Goal: Task Accomplishment & Management: Manage account settings

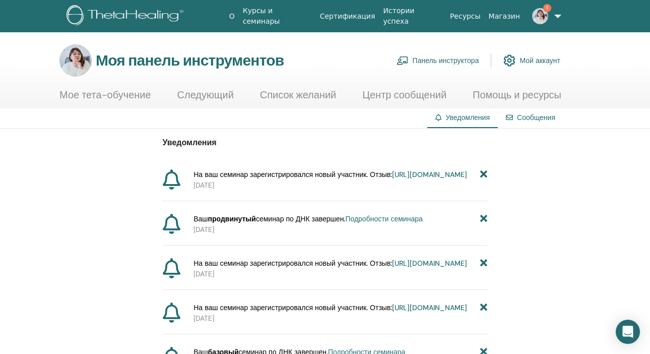
click at [392, 179] on font "[URL][DOMAIN_NAME]" at bounding box center [429, 174] width 75 height 9
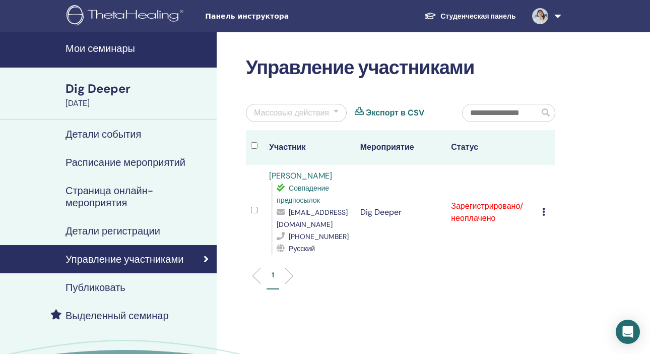
click at [541, 210] on td "Отменить регистрацию Не выполнять автоматическую сертификацию Отметить как опла…" at bounding box center [546, 212] width 18 height 95
click at [320, 113] on div "Массовые действия" at bounding box center [291, 113] width 75 height 12
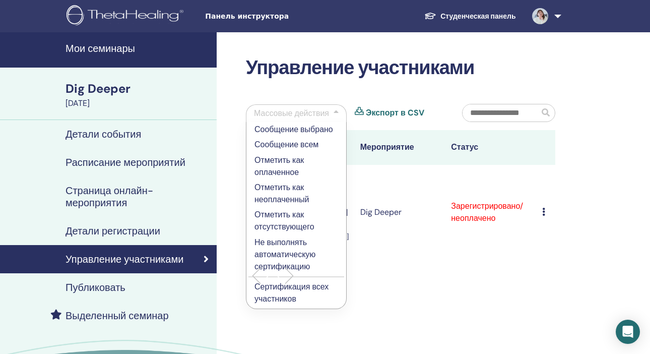
click at [280, 169] on p "Отметить как оплаченное" at bounding box center [296, 166] width 84 height 24
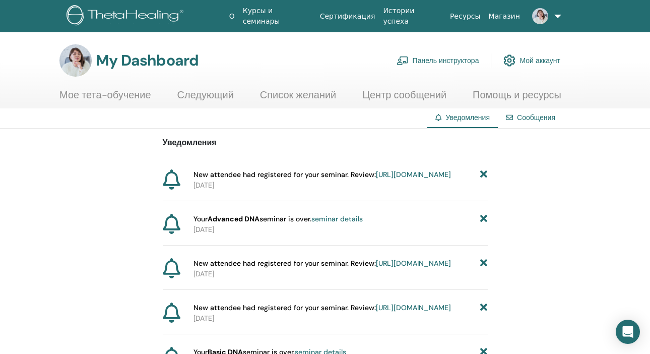
click at [448, 58] on link "Панель инструктора" at bounding box center [438, 60] width 83 height 22
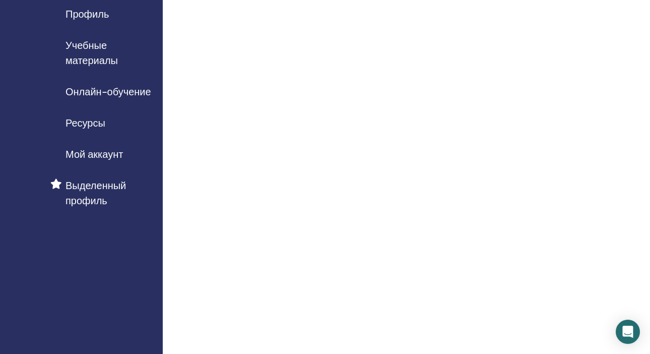
scroll to position [106, 0]
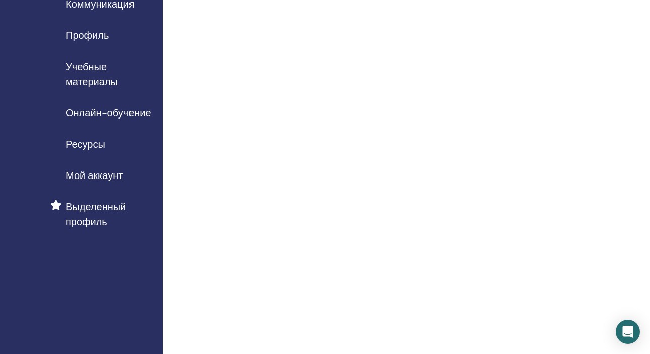
click at [94, 141] on span "Ресурсы" at bounding box center [86, 144] width 40 height 15
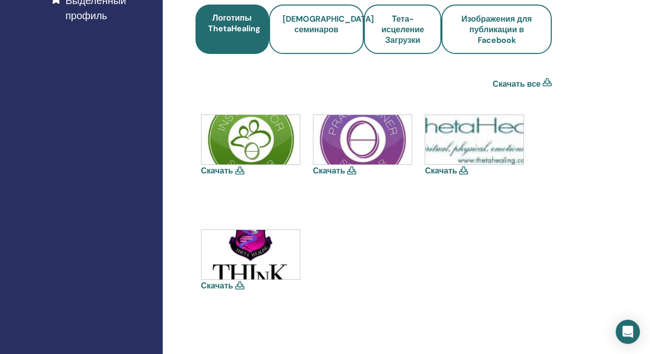
scroll to position [317, 0]
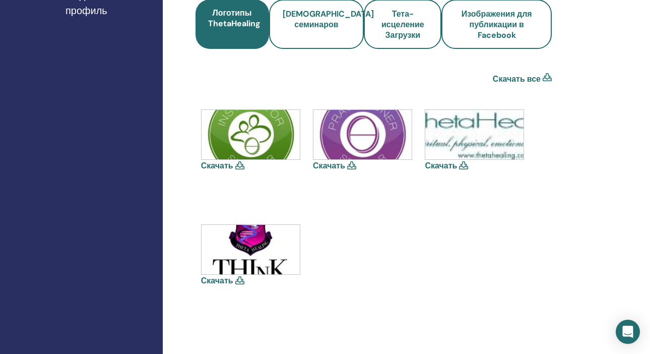
click at [214, 280] on link "Скачать" at bounding box center [217, 280] width 32 height 11
